Goal: Information Seeking & Learning: Compare options

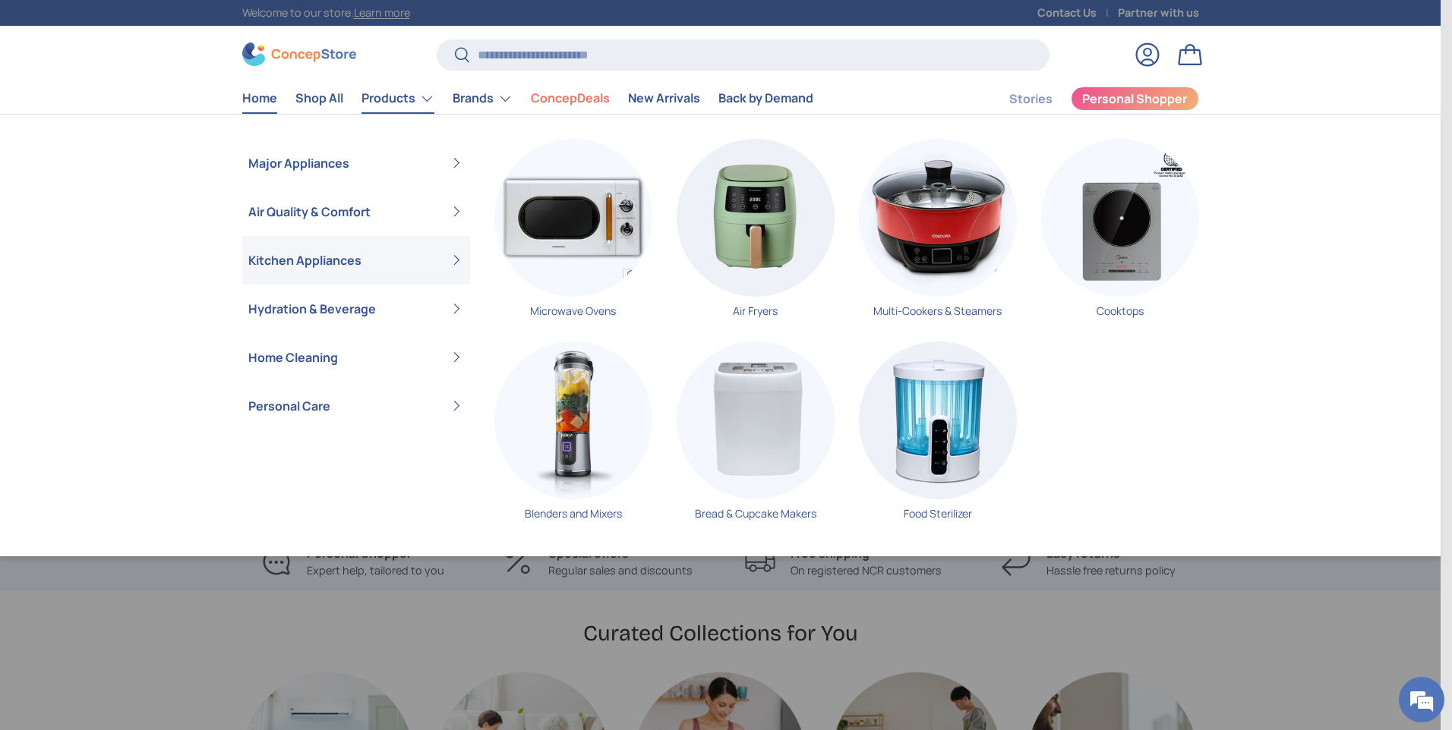
scroll to position [0, 1440]
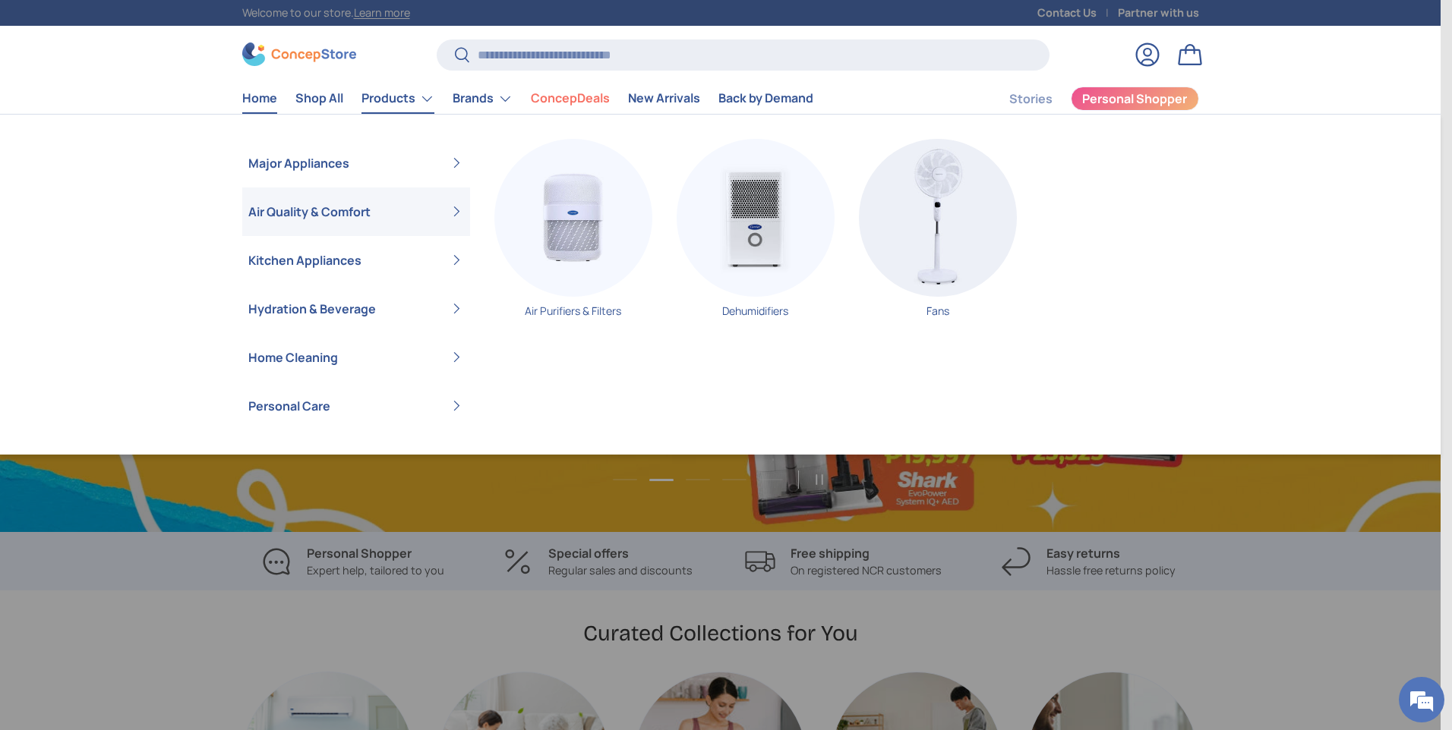
click at [452, 209] on link "Air Quality & Comfort" at bounding box center [356, 212] width 216 height 49
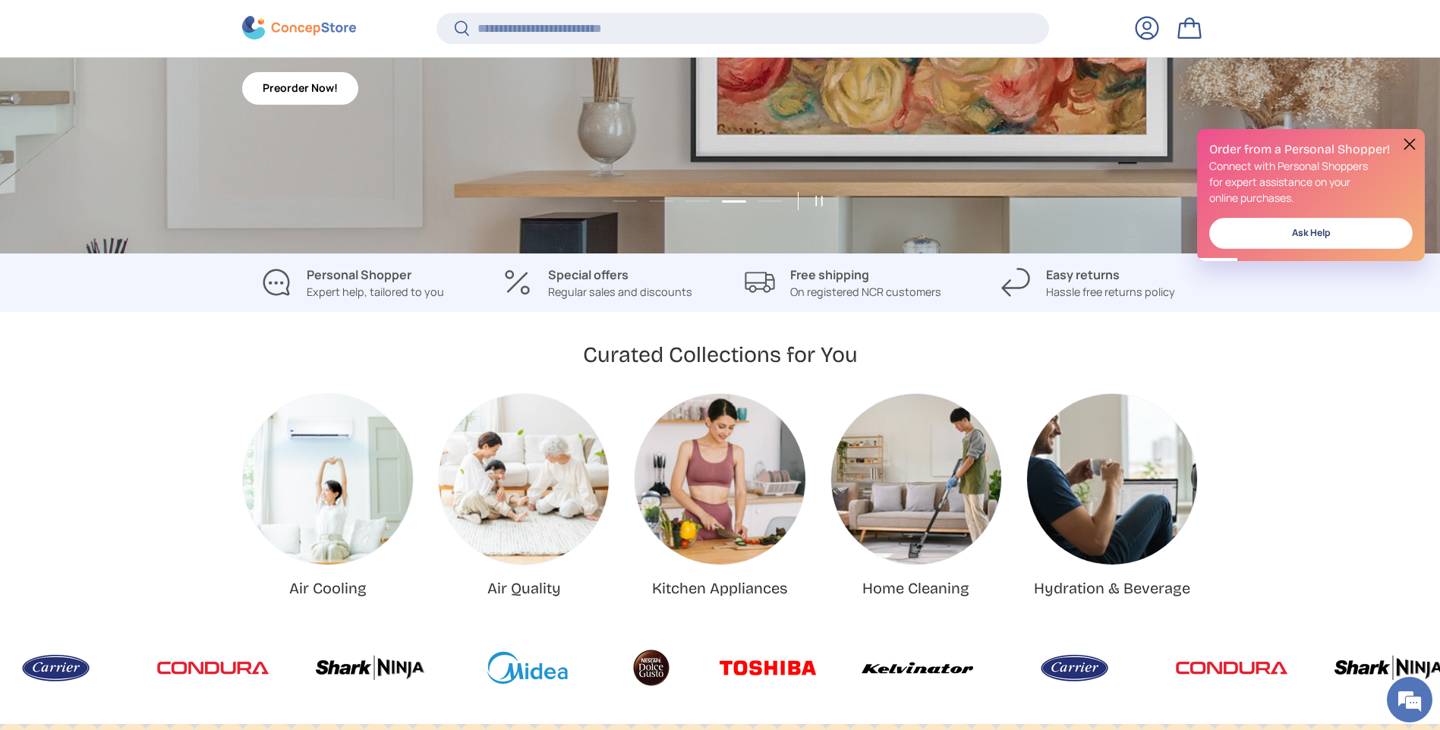
scroll to position [569, 0]
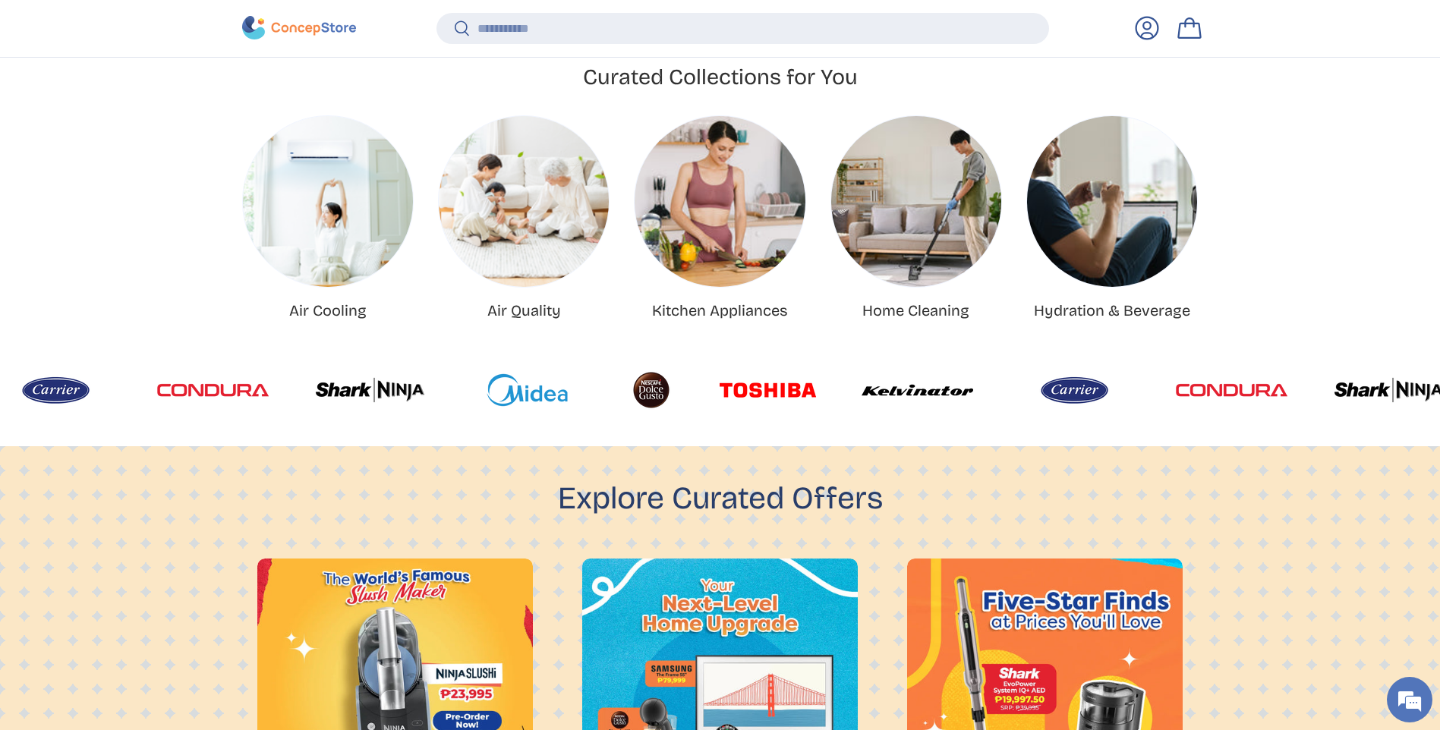
click at [329, 232] on img "Air Cooling" at bounding box center [328, 201] width 170 height 170
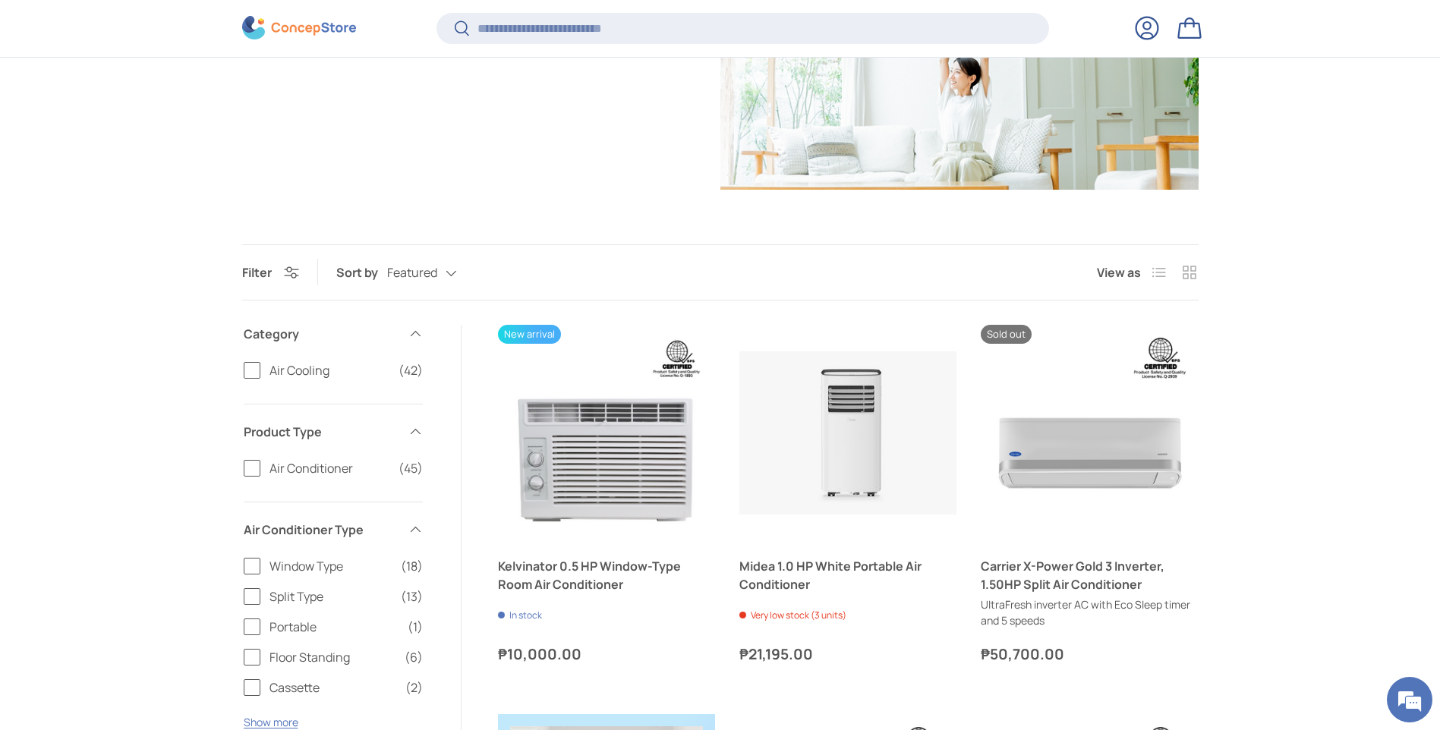
scroll to position [554, 0]
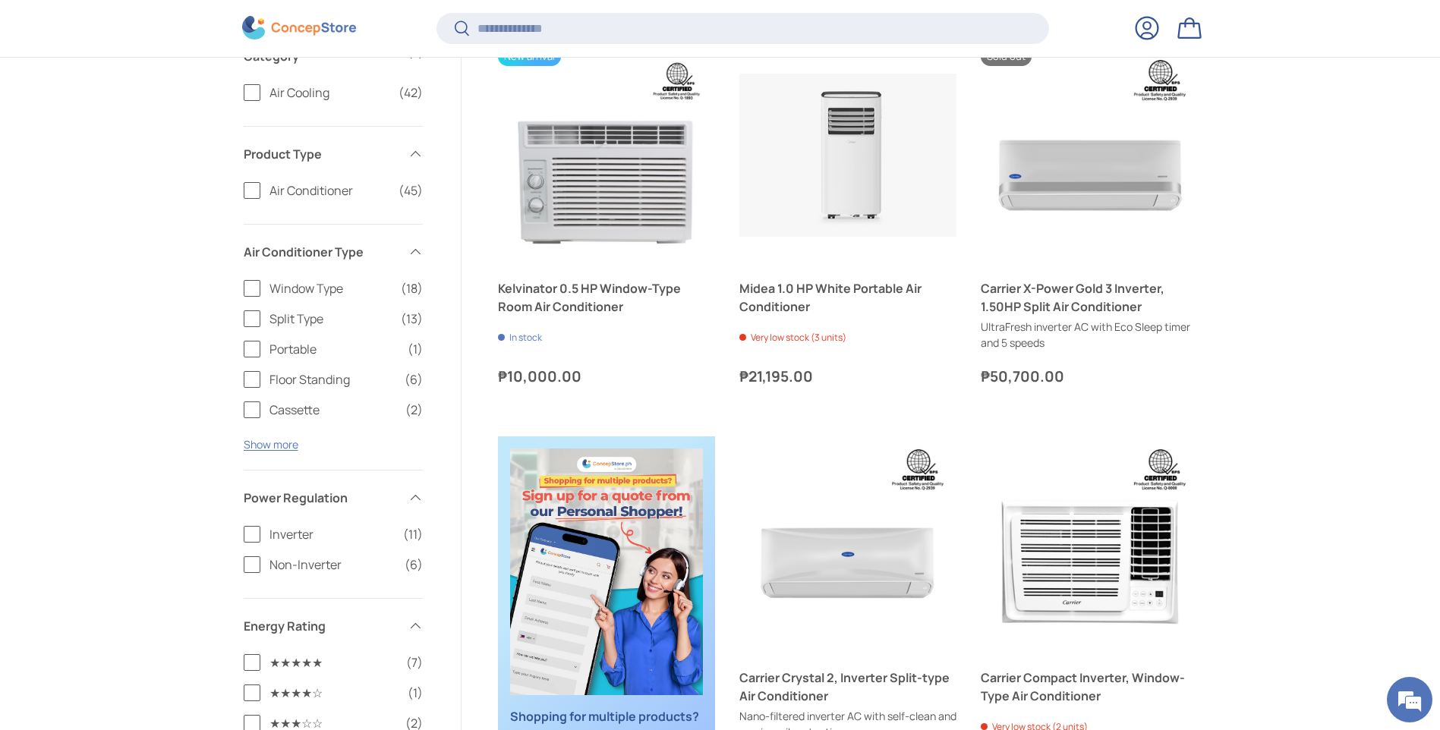
click at [253, 328] on ul "Window Type (18) Split Type (13) Portable (1) Floor Standing (6) Cassette (2) U…" at bounding box center [333, 349] width 179 height 140
click at [252, 319] on label "Split Type (13)" at bounding box center [333, 319] width 179 height 18
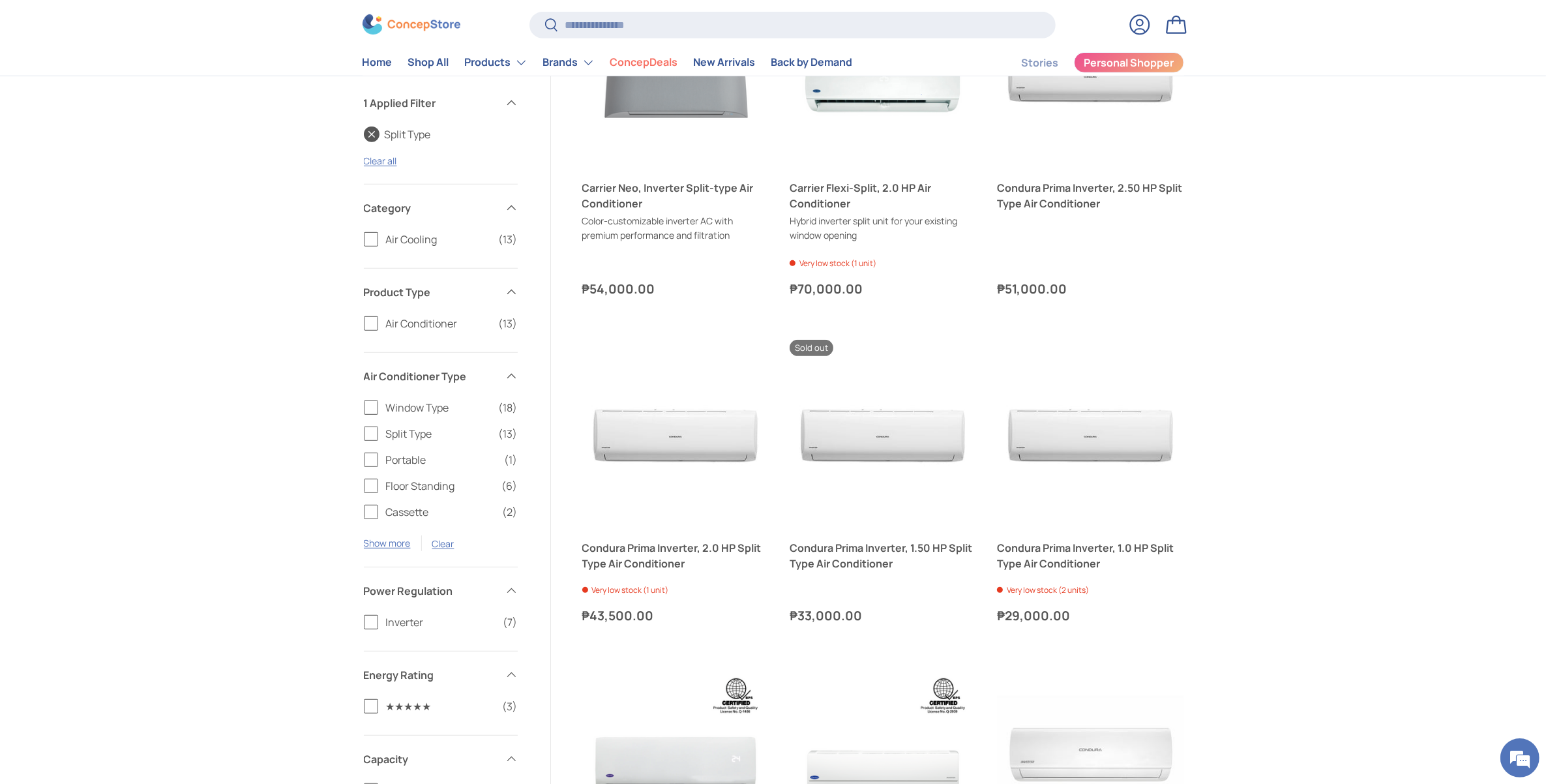
scroll to position [598, 0]
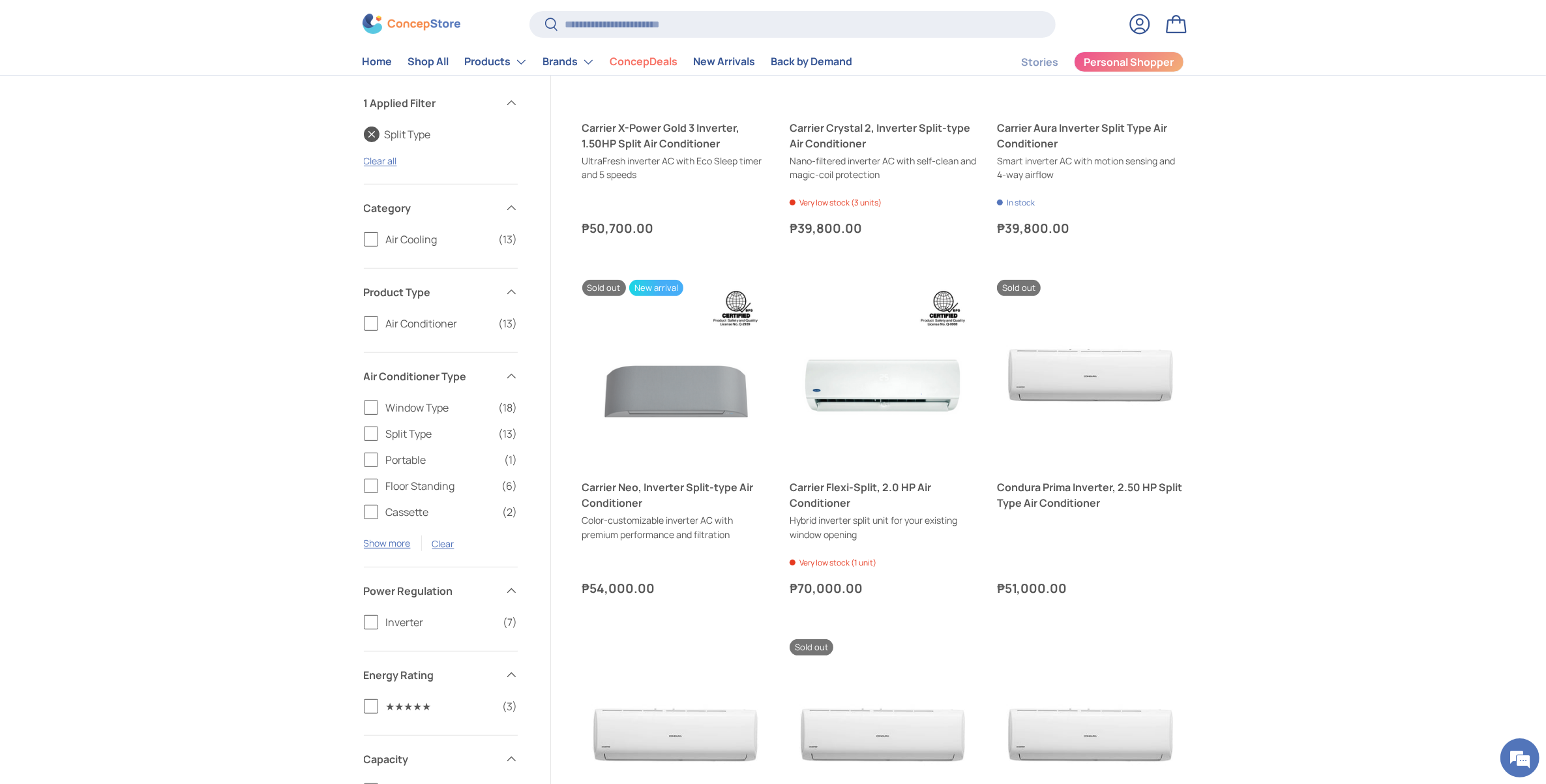
click at [376, 618] on label "Inverter (7)" at bounding box center [441, 622] width 154 height 15
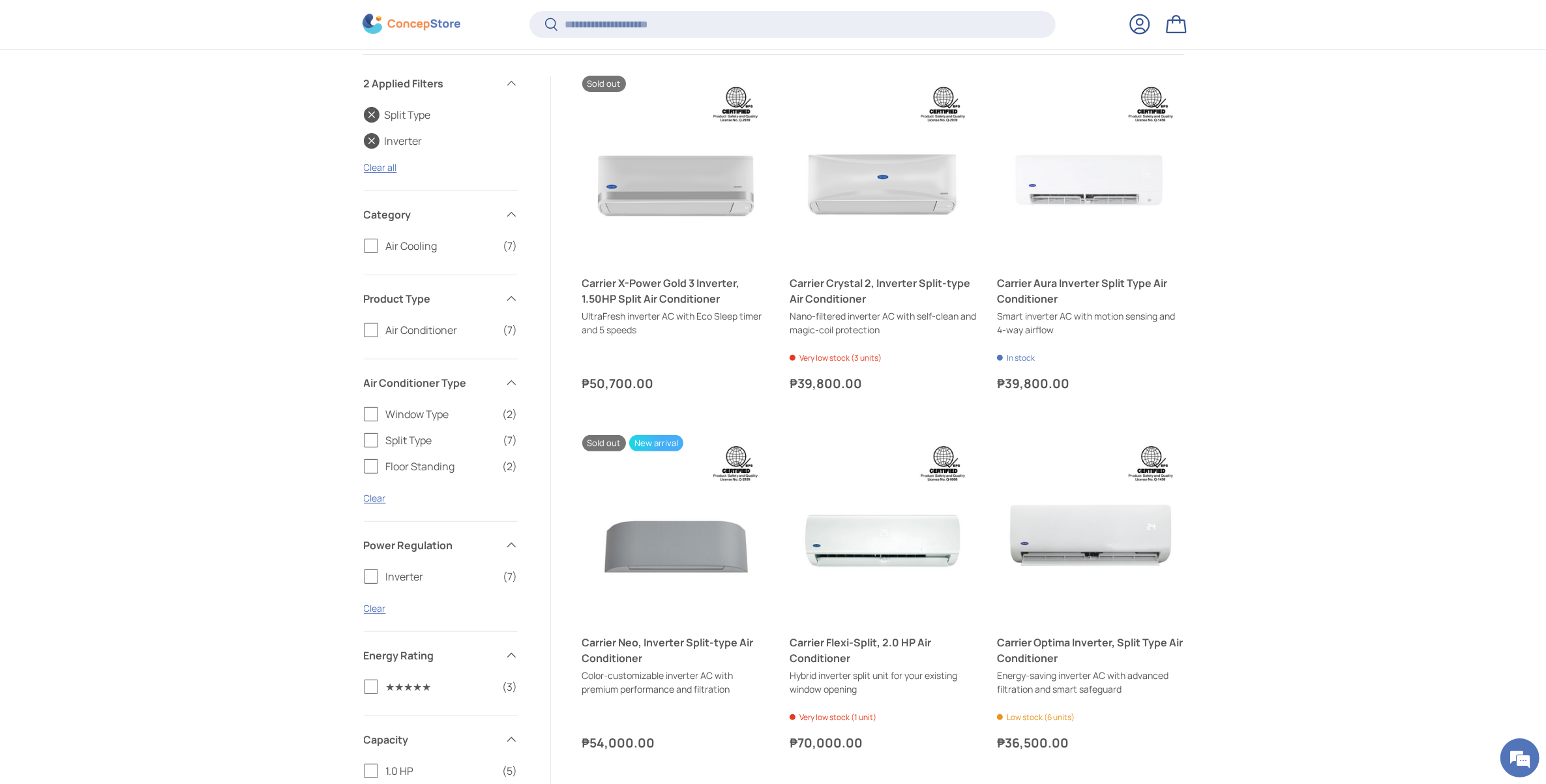
scroll to position [737, 0]
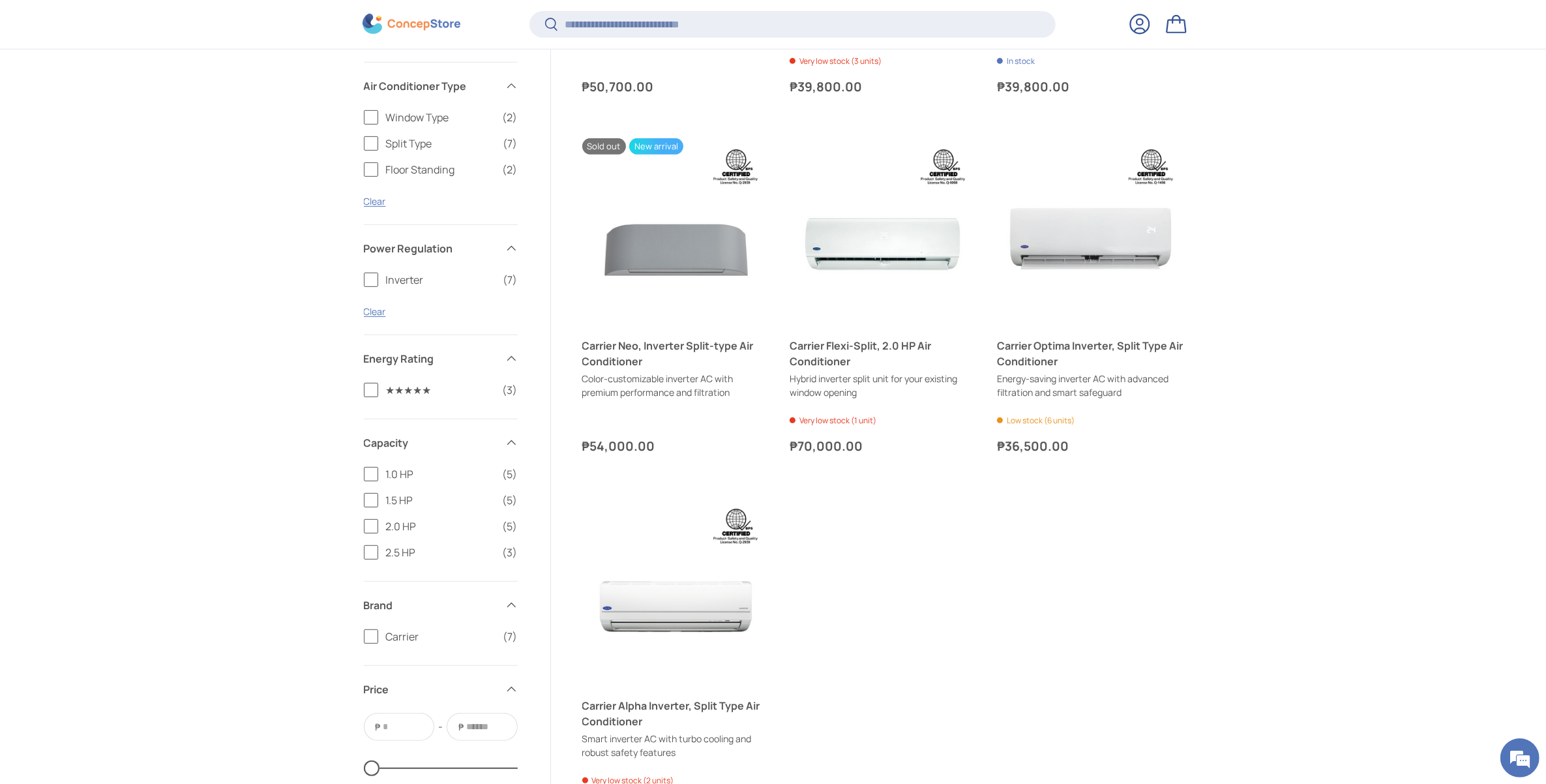
click at [370, 503] on label "1.5 HP (5)" at bounding box center [441, 500] width 154 height 15
